Goal: Use online tool/utility: Utilize a website feature to perform a specific function

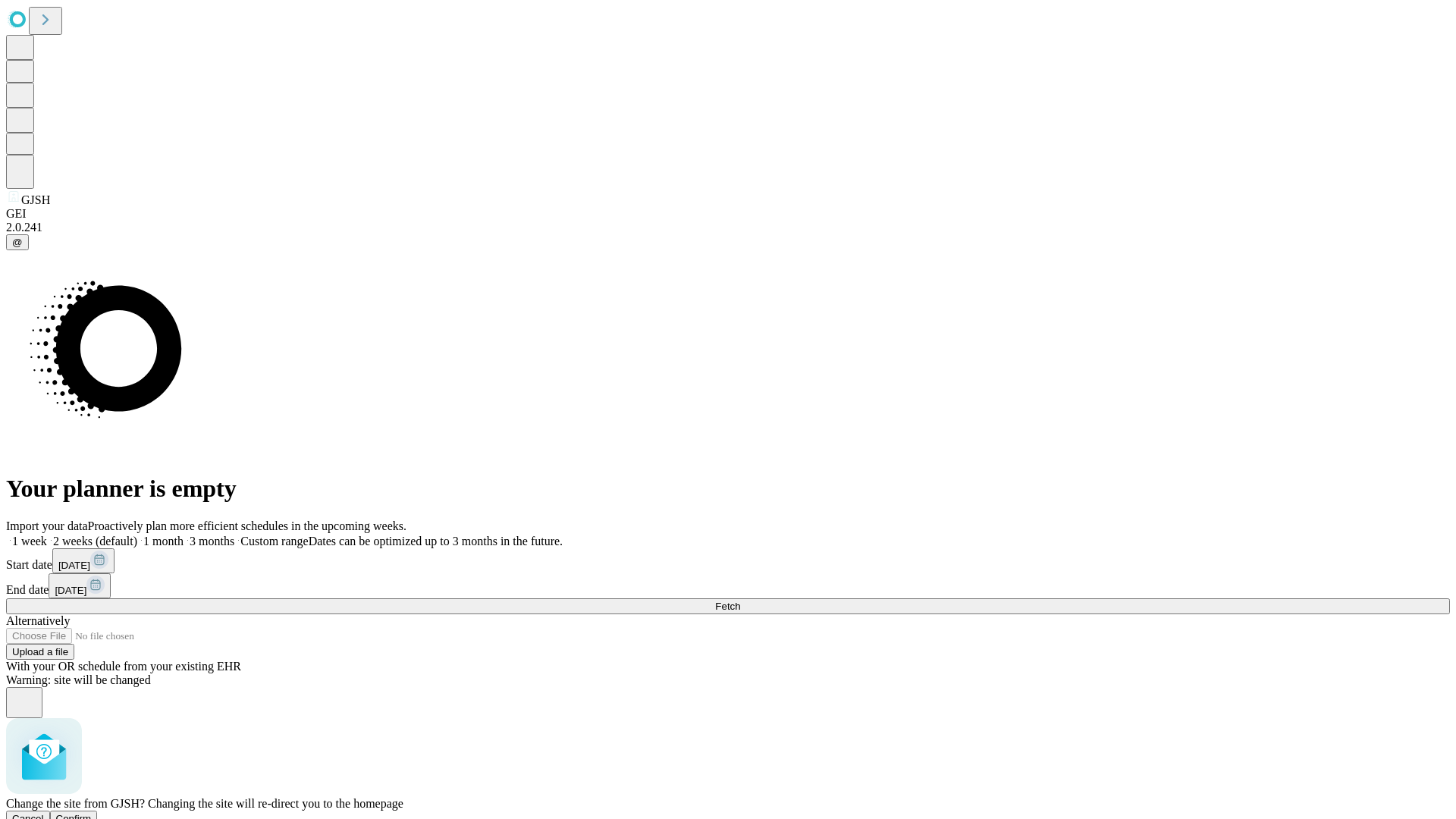
click at [91, 812] on span "Confirm" at bounding box center [74, 818] width 36 height 11
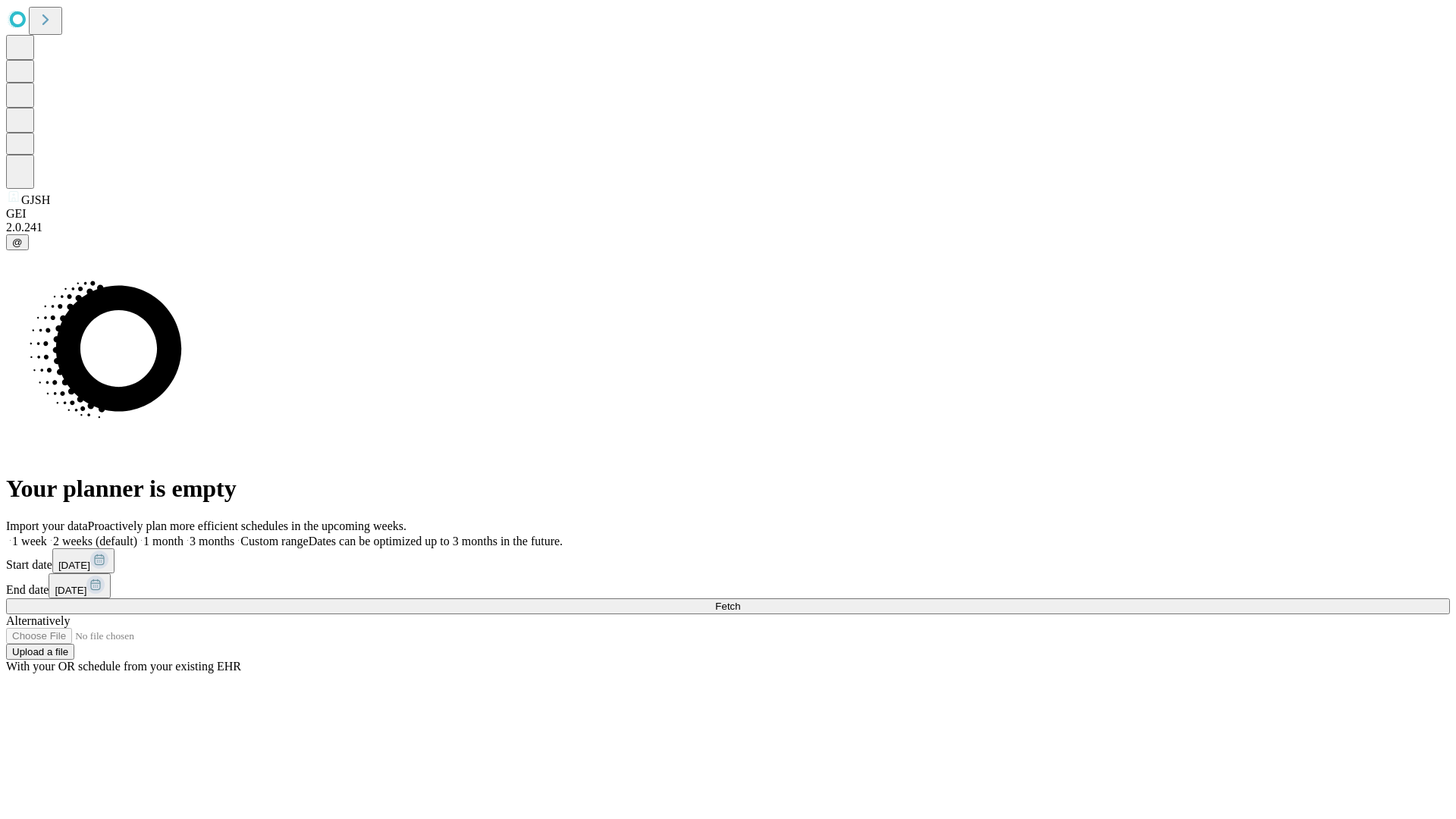
click at [138, 534] on label "2 weeks (default)" at bounding box center [92, 541] width 90 height 13
click at [740, 600] on span "Fetch" at bounding box center [728, 606] width 25 height 11
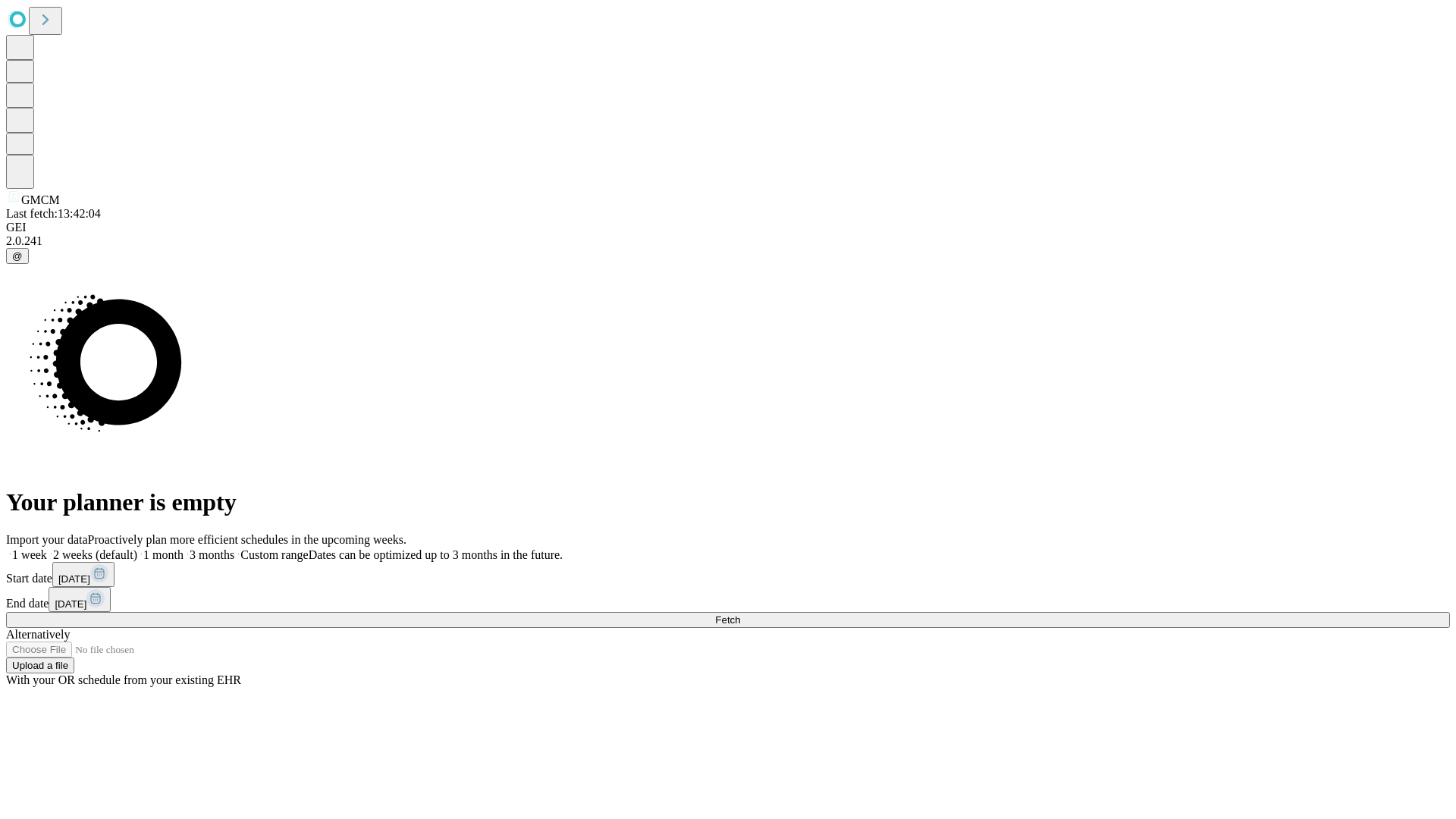
click at [740, 614] on span "Fetch" at bounding box center [728, 620] width 25 height 11
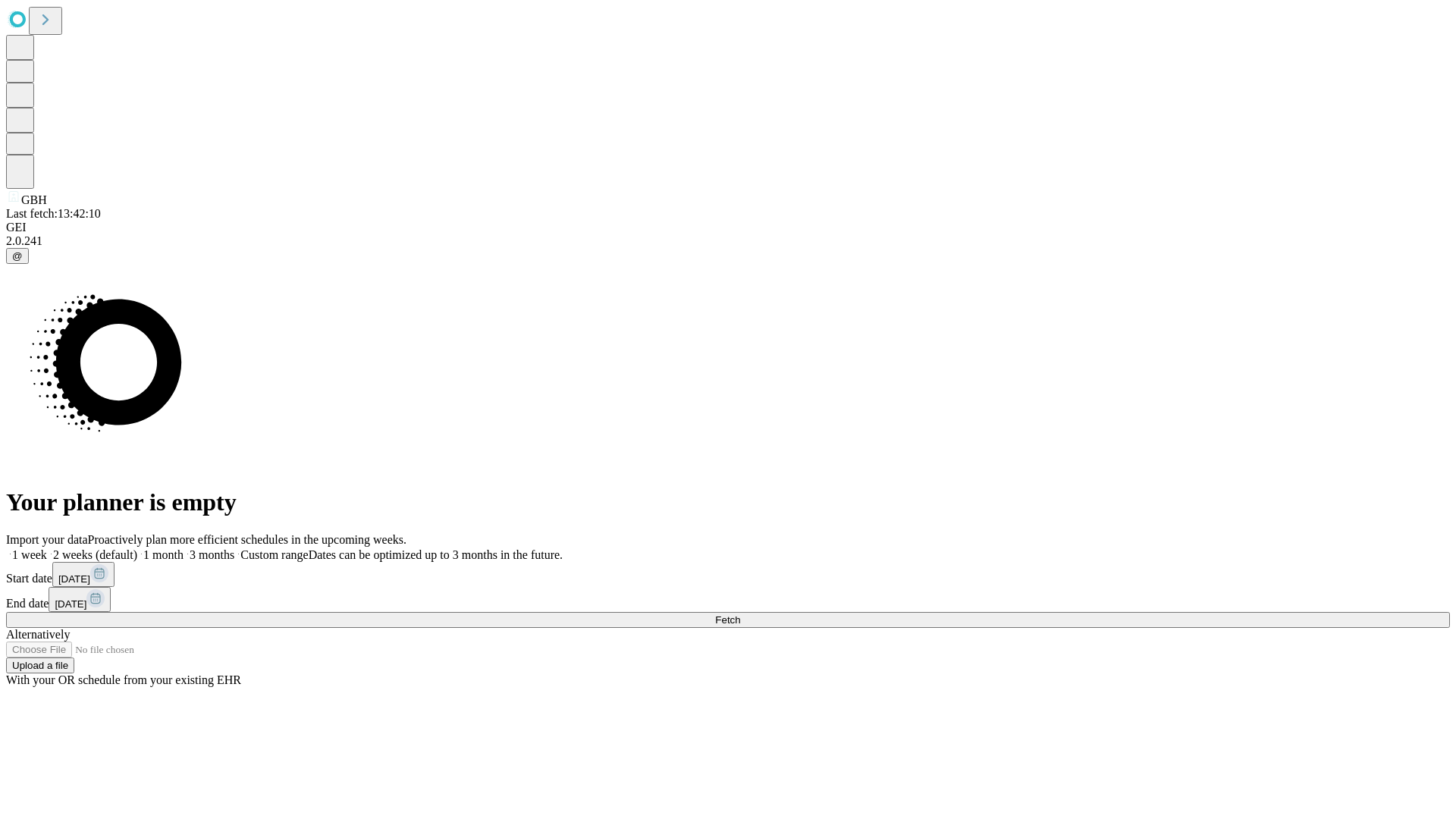
click at [138, 549] on label "2 weeks (default)" at bounding box center [92, 555] width 90 height 13
click at [740, 614] on span "Fetch" at bounding box center [728, 620] width 25 height 11
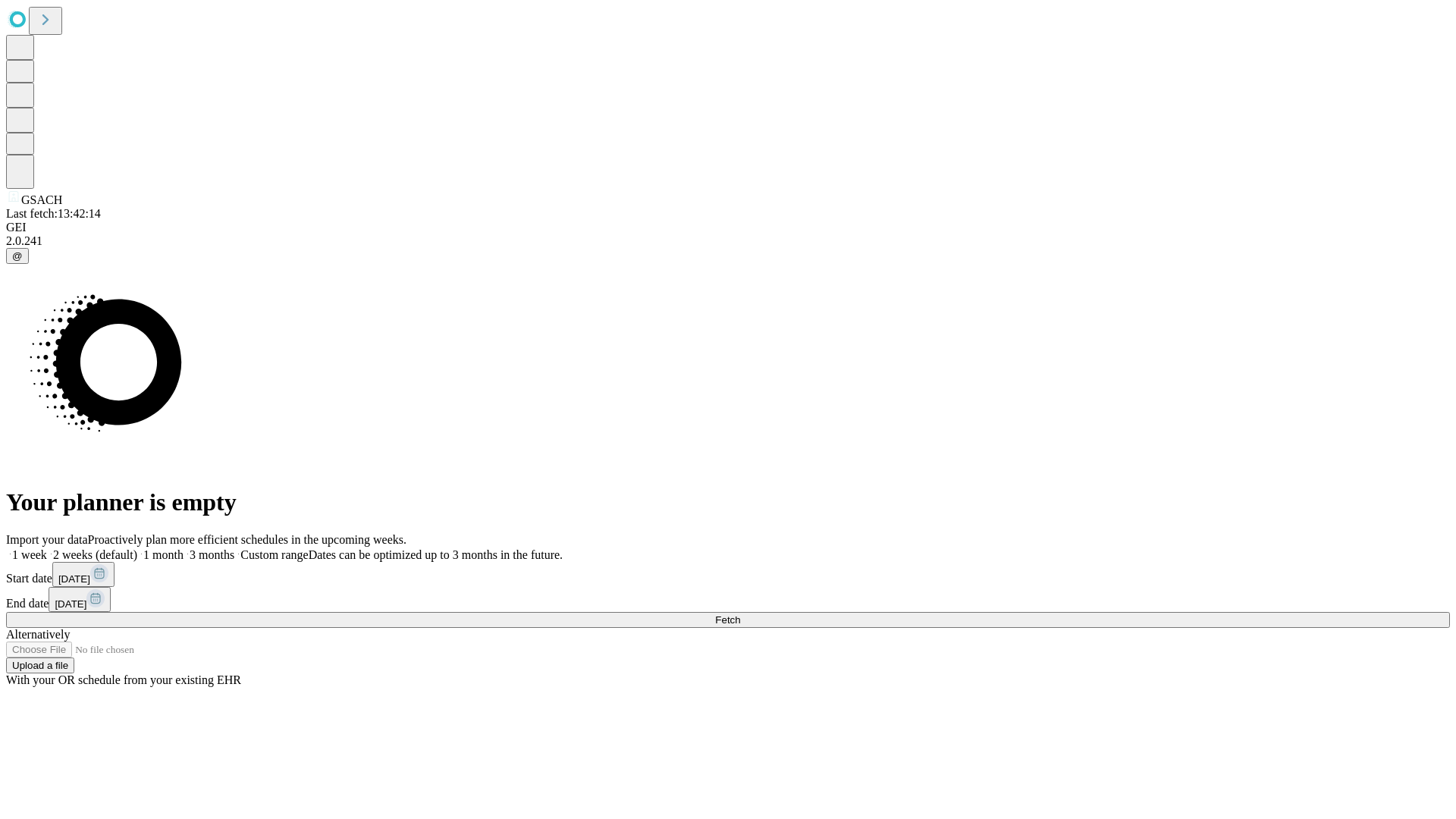
click at [740, 614] on span "Fetch" at bounding box center [728, 620] width 25 height 11
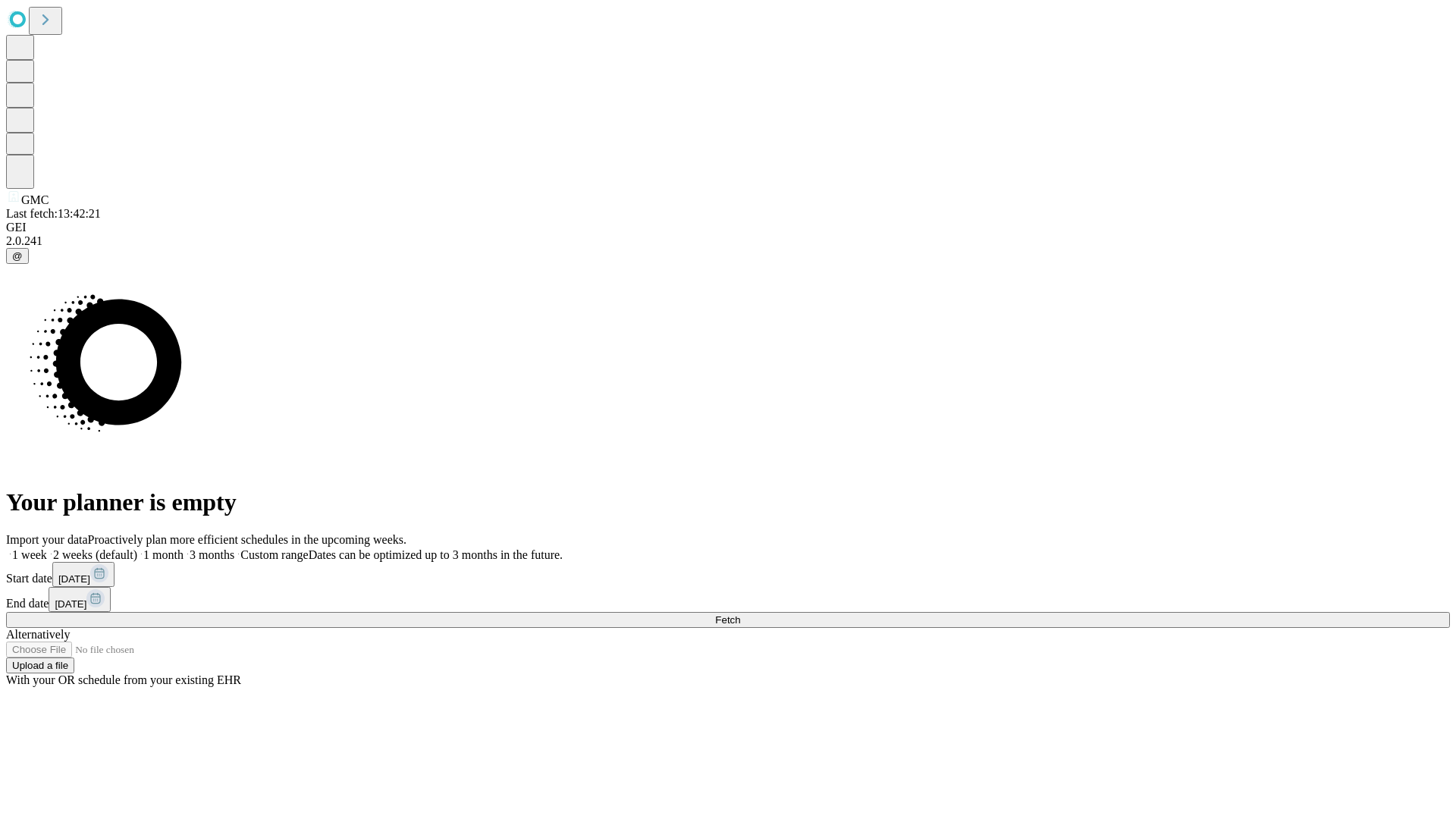
click at [138, 549] on label "2 weeks (default)" at bounding box center [92, 555] width 90 height 13
click at [740, 614] on span "Fetch" at bounding box center [728, 620] width 25 height 11
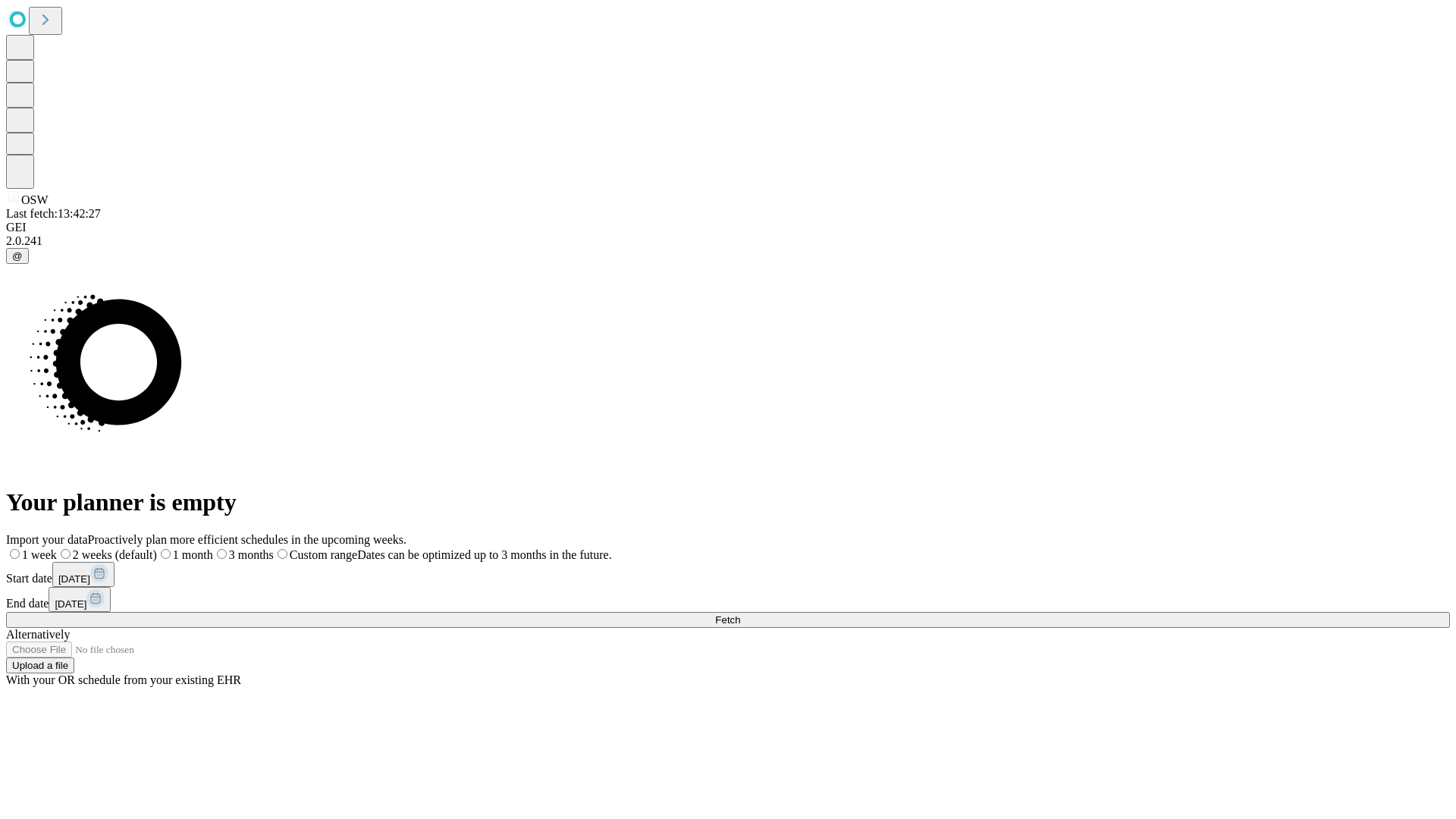
click at [157, 549] on label "2 weeks (default)" at bounding box center [106, 555] width 100 height 13
click at [740, 614] on span "Fetch" at bounding box center [728, 620] width 25 height 11
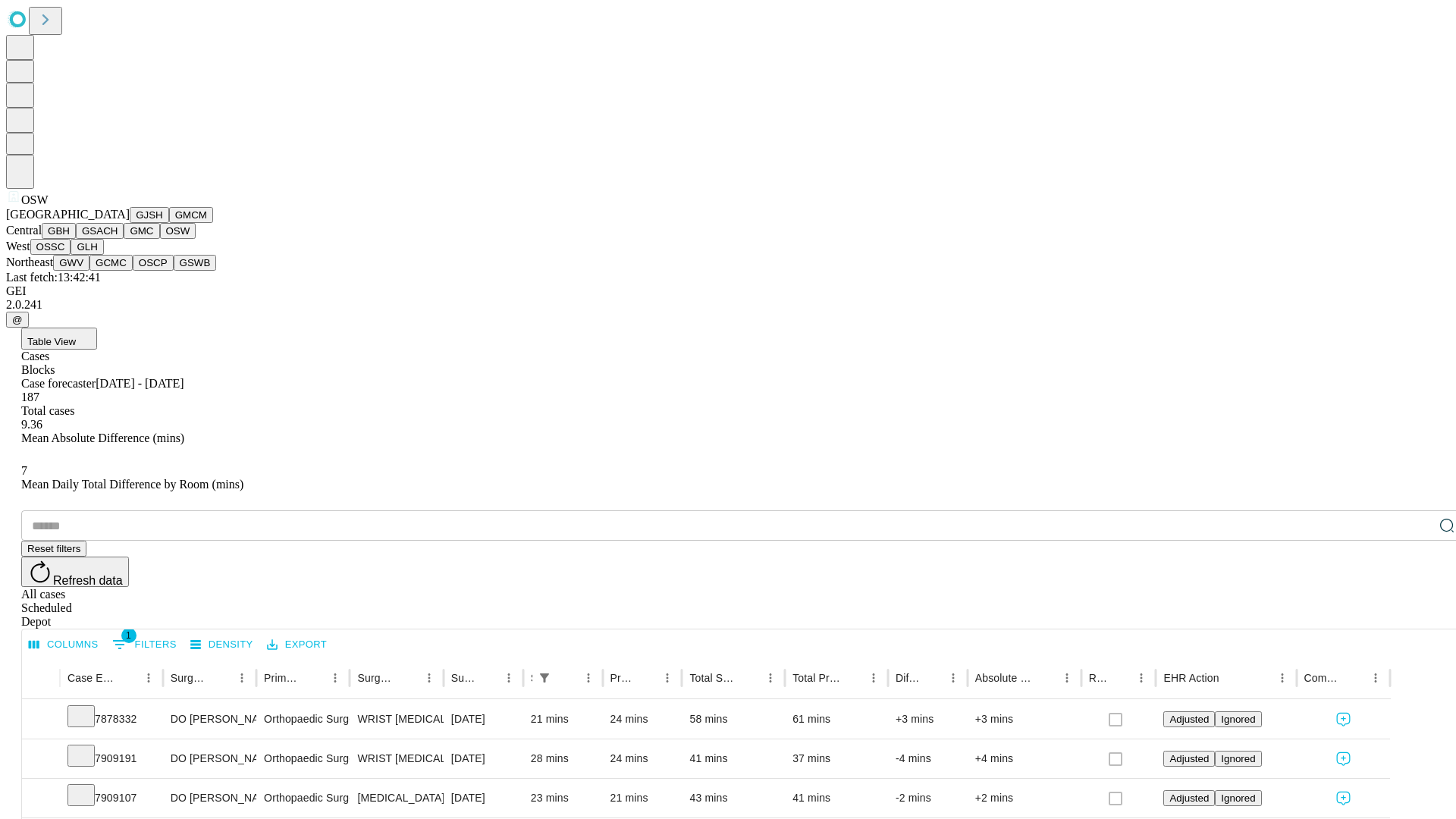
click at [72, 254] on button "OSSC" at bounding box center [50, 246] width 41 height 16
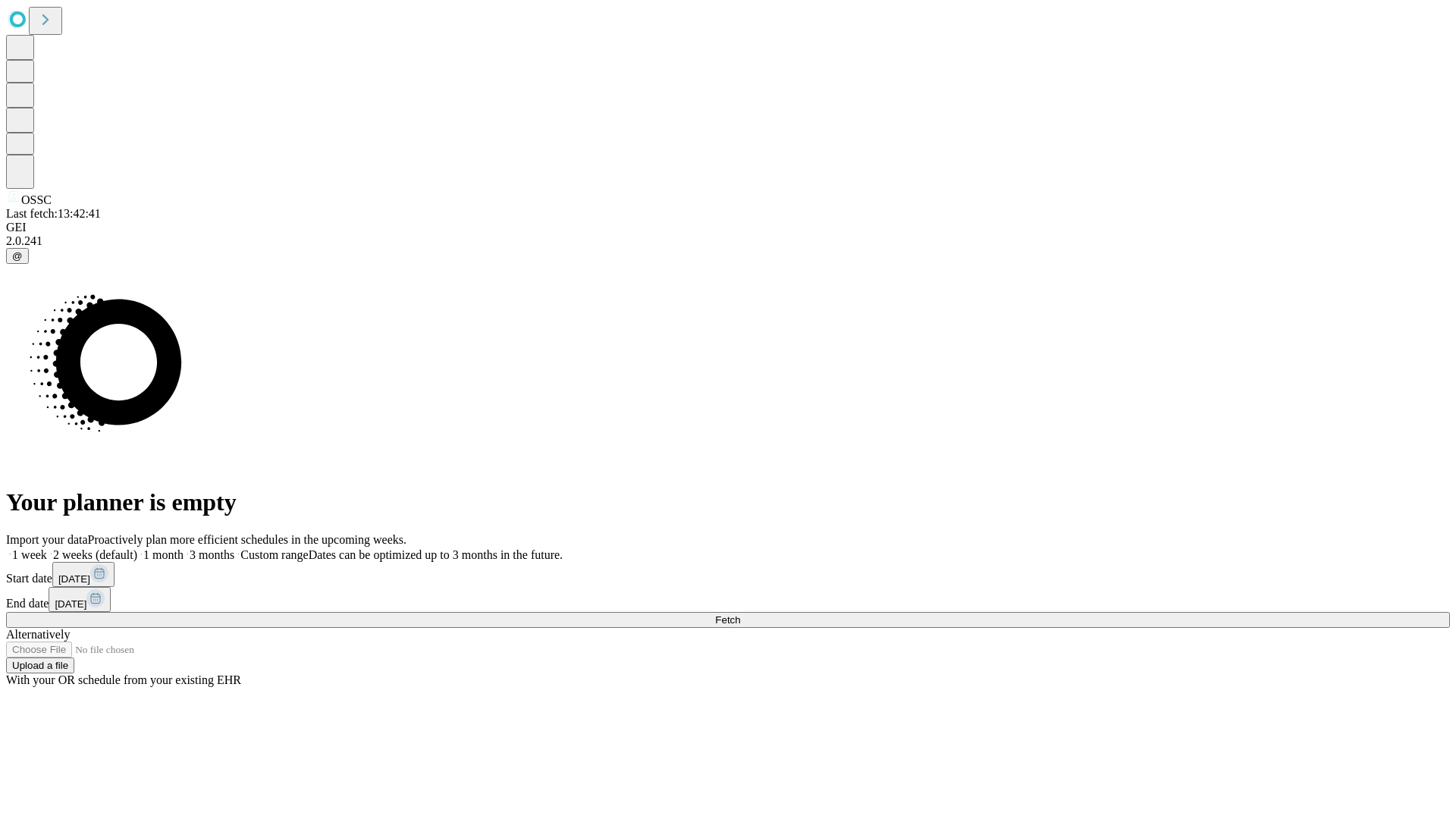
click at [138, 549] on label "2 weeks (default)" at bounding box center [92, 555] width 90 height 13
click at [740, 614] on span "Fetch" at bounding box center [728, 620] width 25 height 11
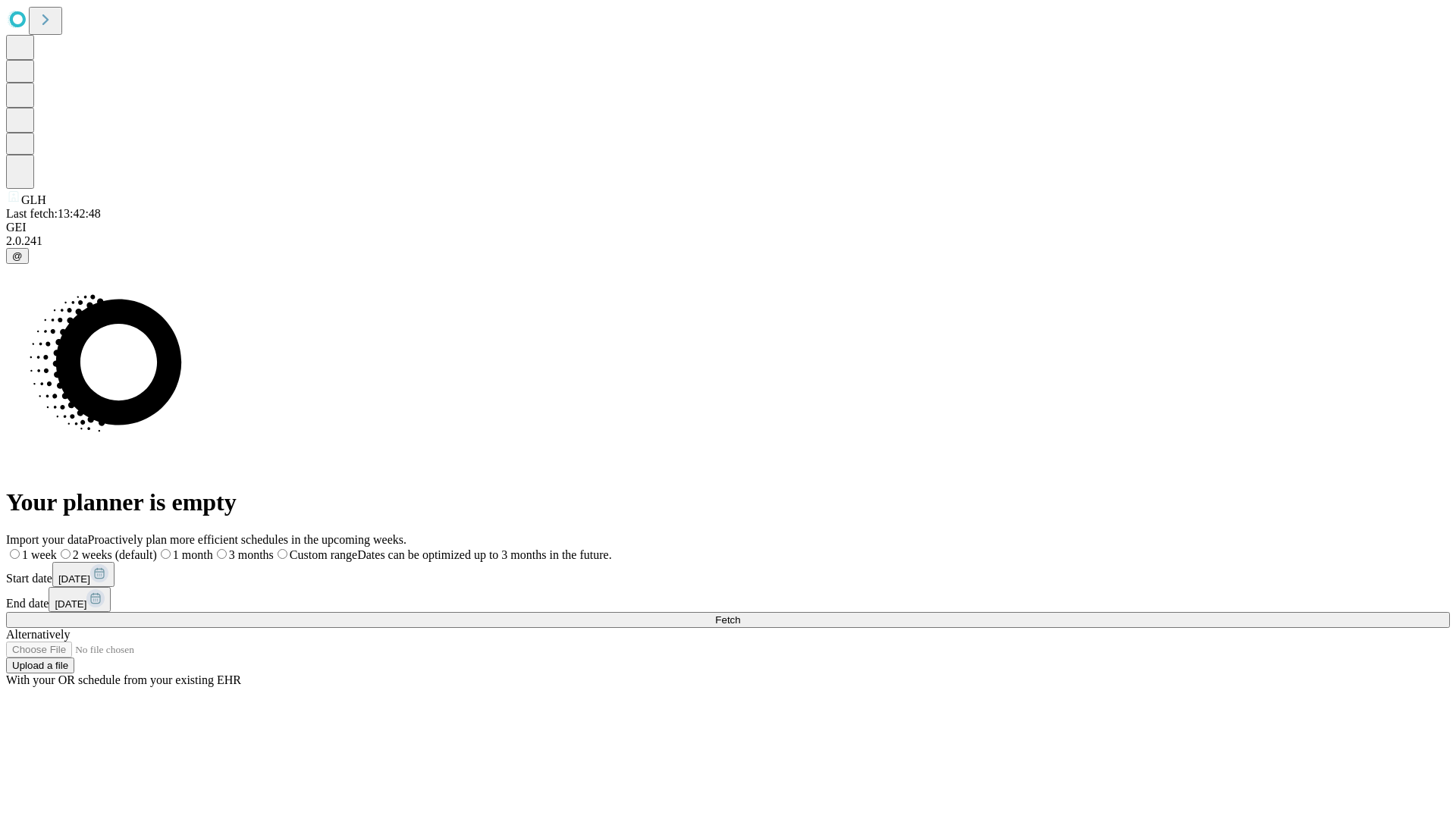
click at [157, 549] on label "2 weeks (default)" at bounding box center [106, 555] width 100 height 13
click at [740, 614] on span "Fetch" at bounding box center [728, 620] width 25 height 11
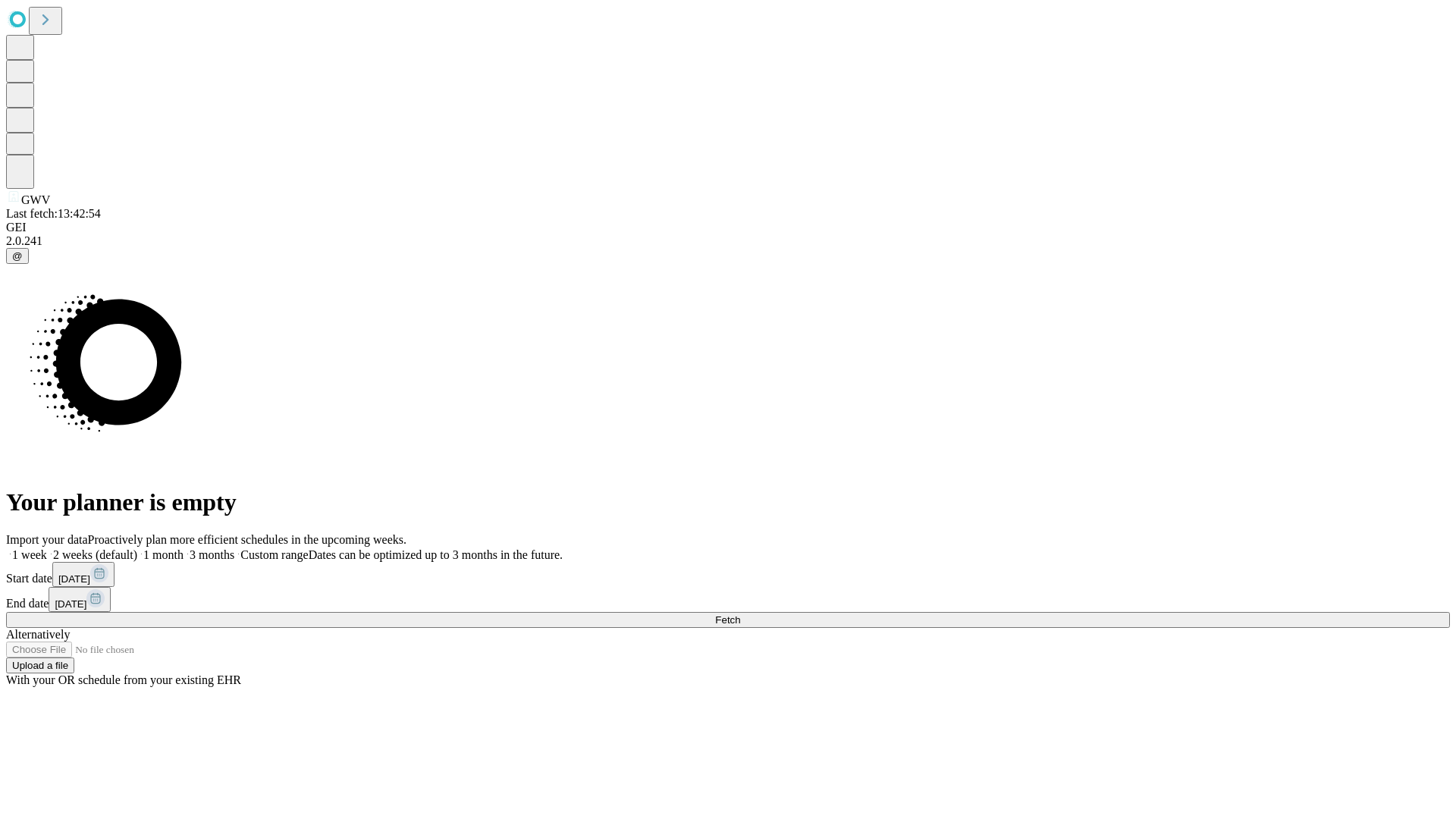
click at [138, 549] on label "2 weeks (default)" at bounding box center [92, 555] width 90 height 13
click at [740, 614] on span "Fetch" at bounding box center [728, 620] width 25 height 11
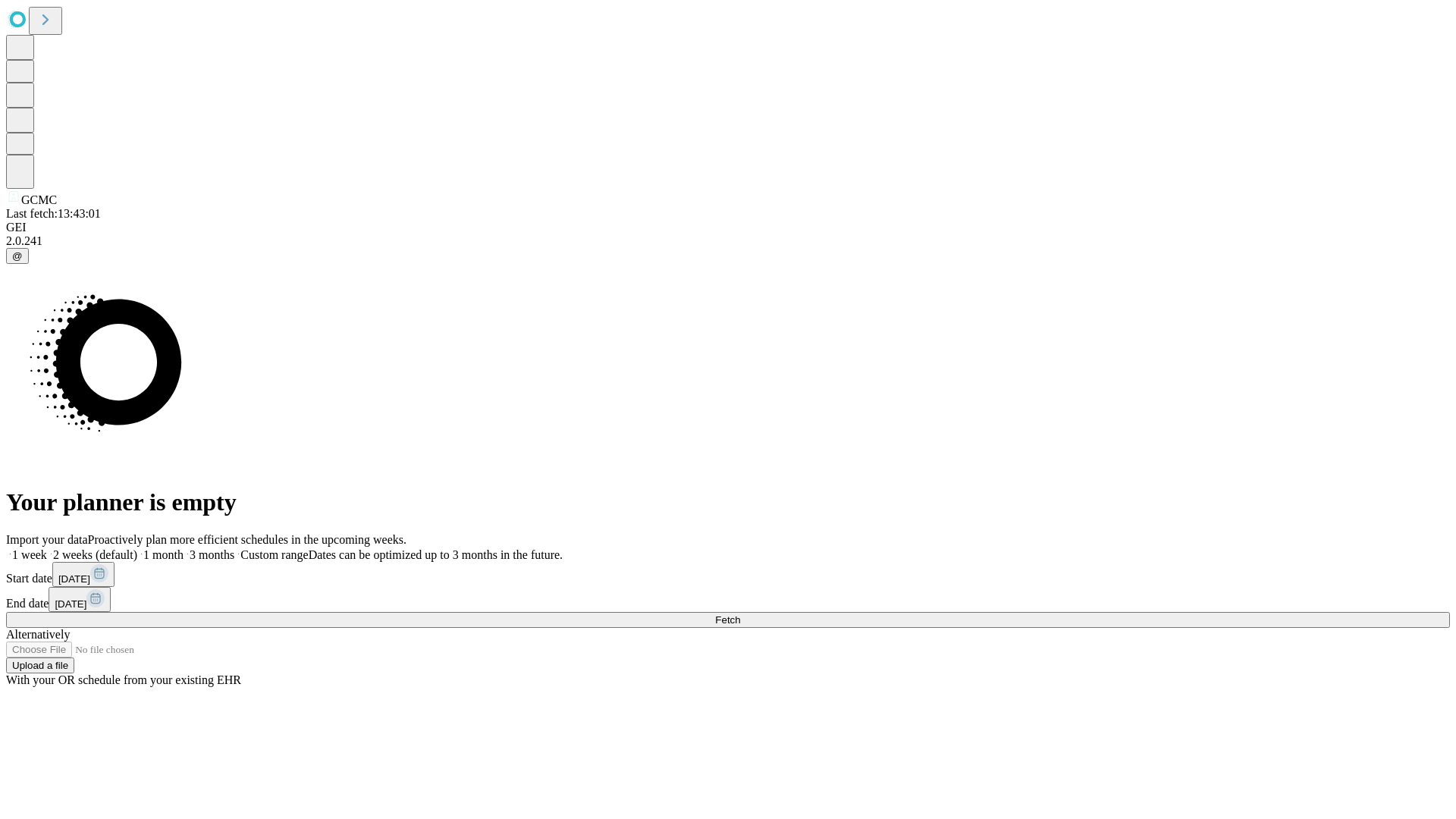
click at [138, 549] on label "2 weeks (default)" at bounding box center [92, 555] width 90 height 13
click at [740, 614] on span "Fetch" at bounding box center [728, 620] width 25 height 11
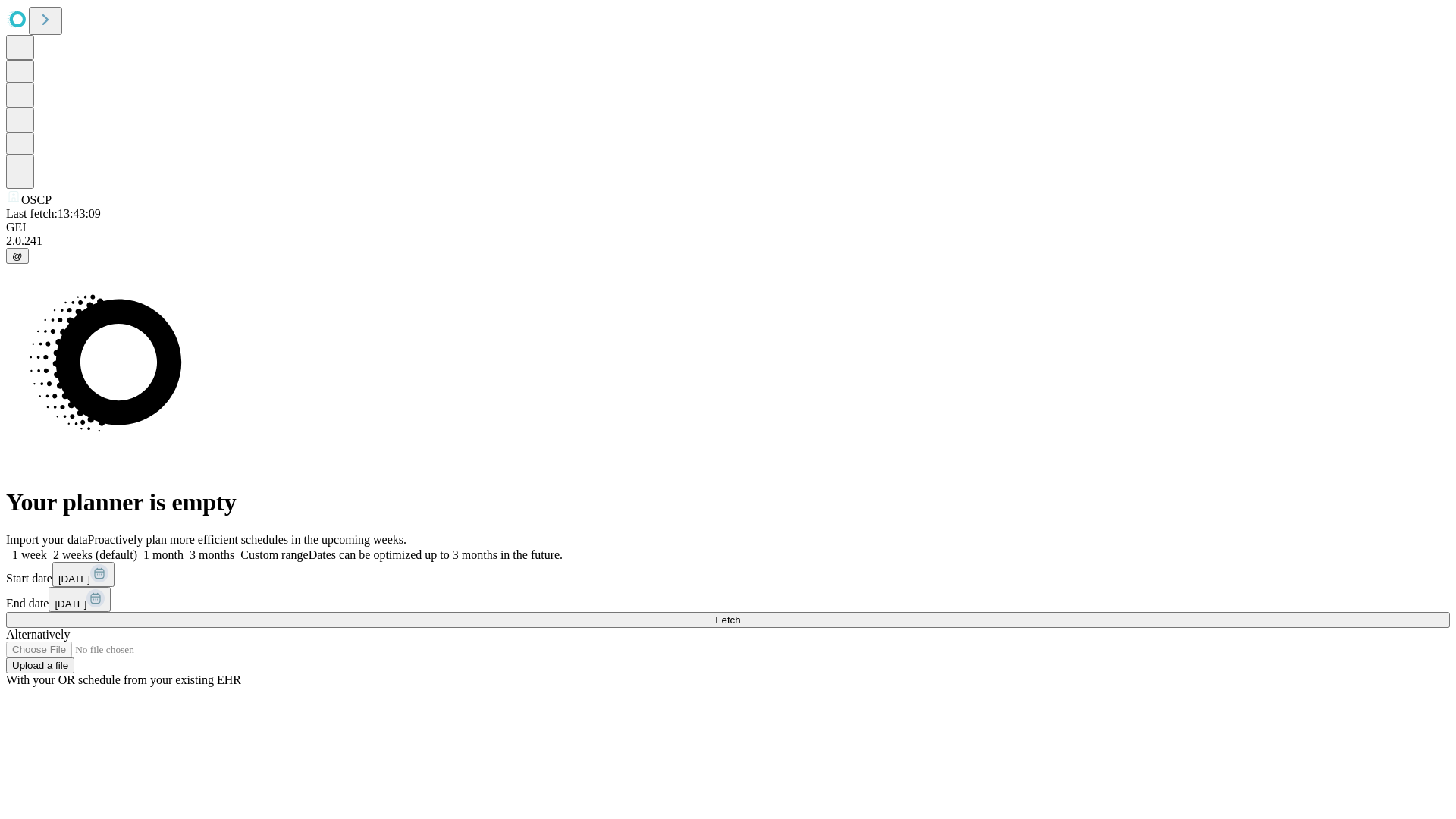
click at [138, 549] on label "2 weeks (default)" at bounding box center [92, 555] width 90 height 13
click at [740, 614] on span "Fetch" at bounding box center [728, 620] width 25 height 11
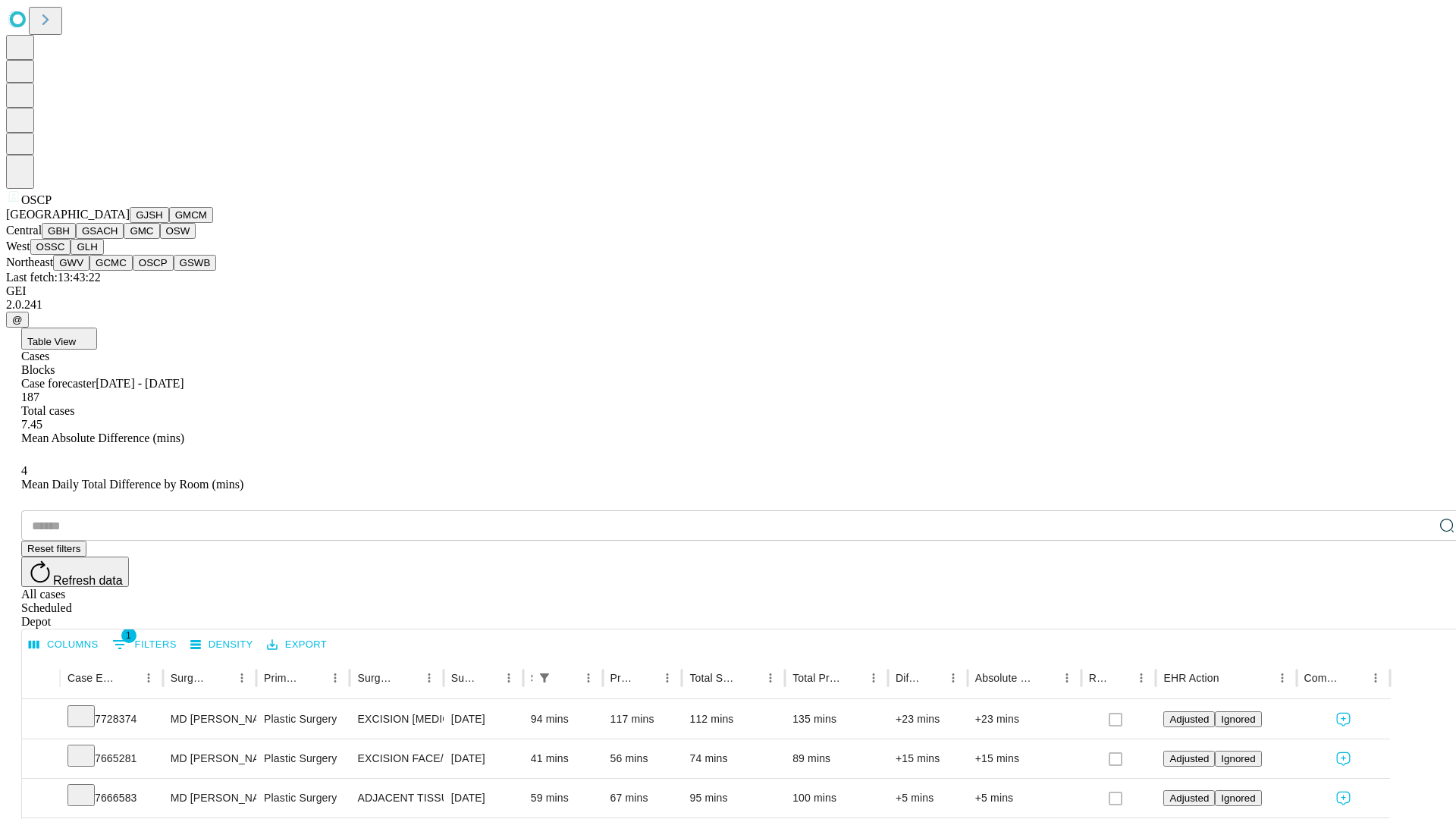
click at [173, 270] on button "GSWB" at bounding box center [195, 262] width 43 height 16
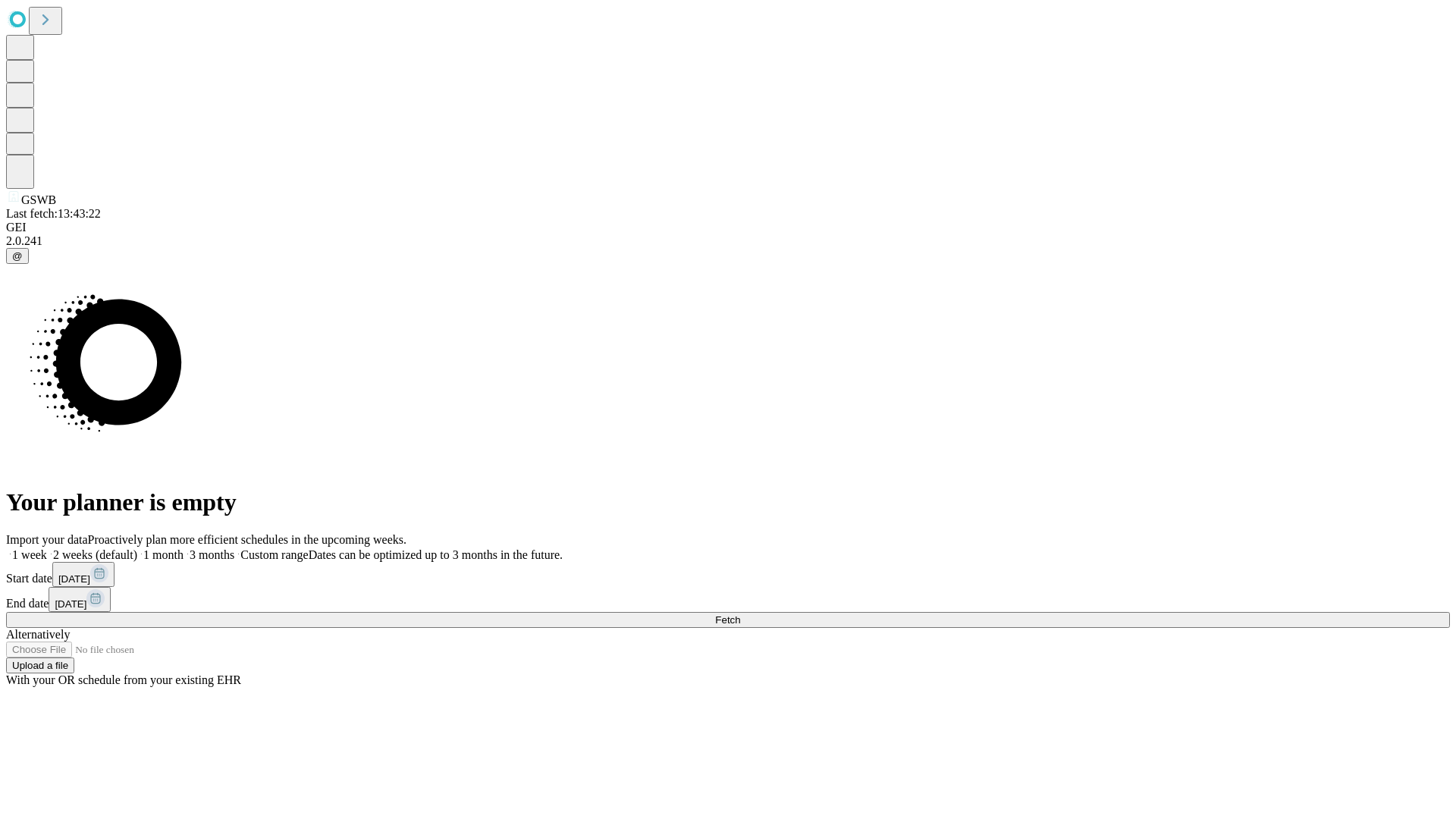
click at [138, 549] on label "2 weeks (default)" at bounding box center [92, 555] width 90 height 13
click at [740, 614] on span "Fetch" at bounding box center [728, 620] width 25 height 11
